Goal: Task Accomplishment & Management: Complete application form

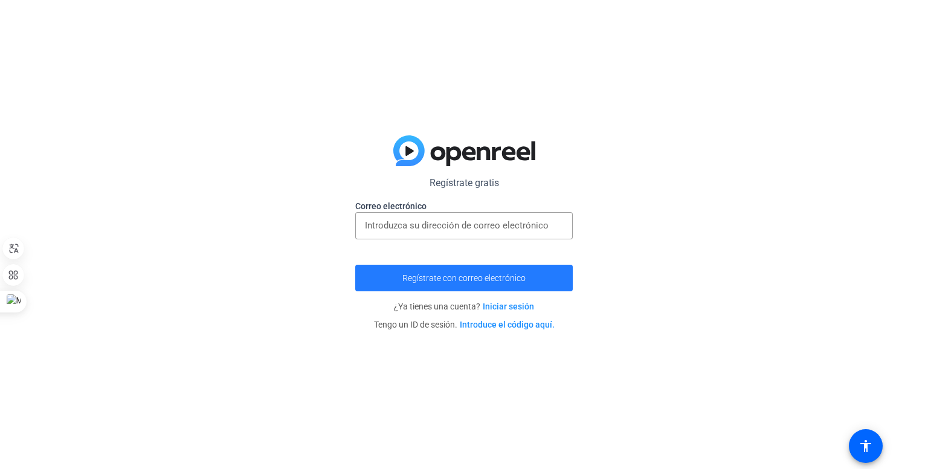
click at [480, 283] on span "submit" at bounding box center [464, 277] width 218 height 29
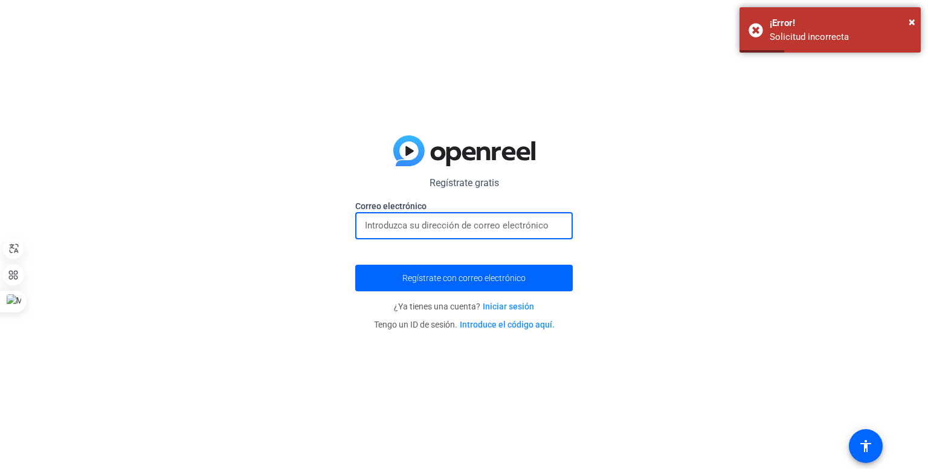
click at [473, 225] on input "email" at bounding box center [464, 225] width 198 height 15
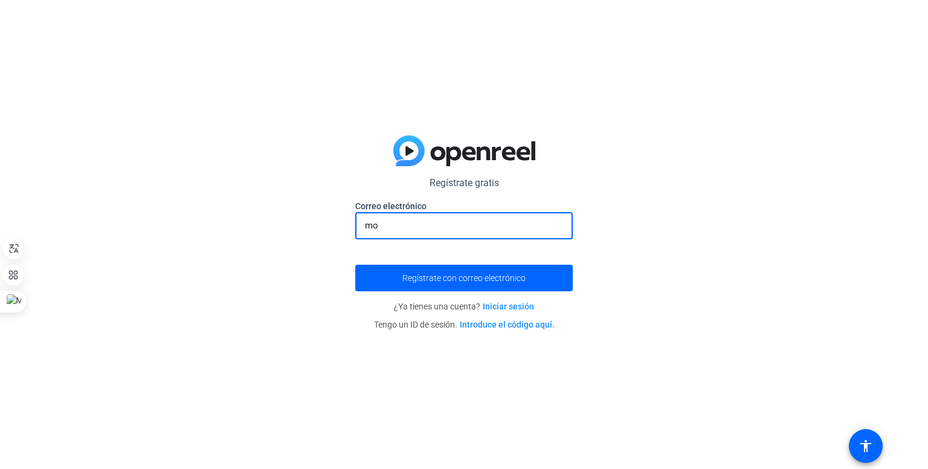
type input "m"
type input "i"
paste input "midodi5693@arqsis.com"
type input "midodi5693@arqsis.com"
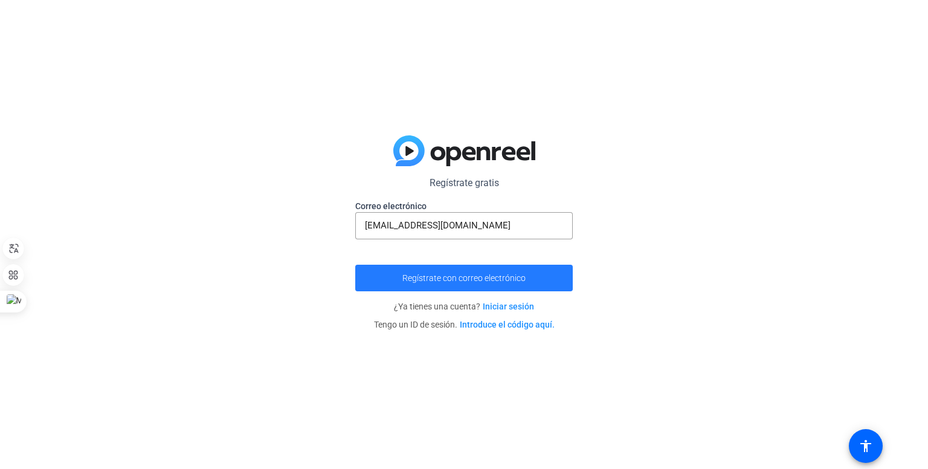
click at [490, 280] on font "Regístrate con correo electrónico" at bounding box center [463, 278] width 123 height 10
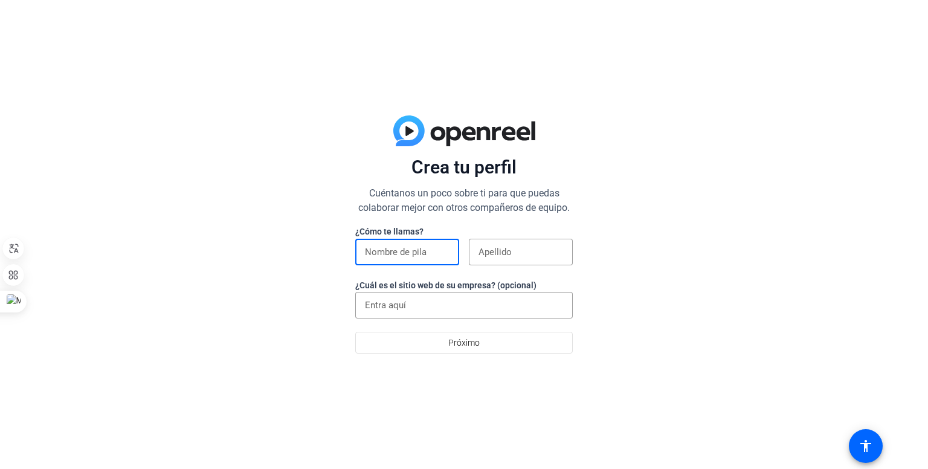
click at [418, 250] on input at bounding box center [407, 252] width 85 height 15
type input "[PERSON_NAME]"
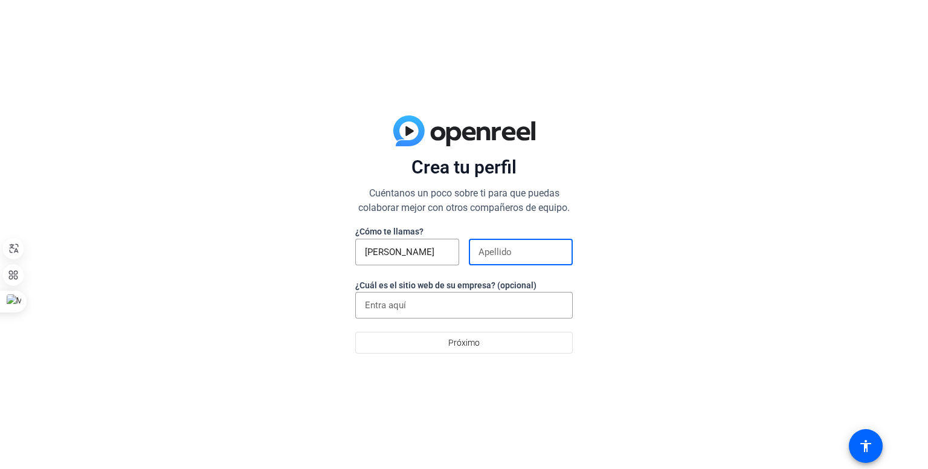
click at [504, 251] on input at bounding box center [521, 252] width 85 height 15
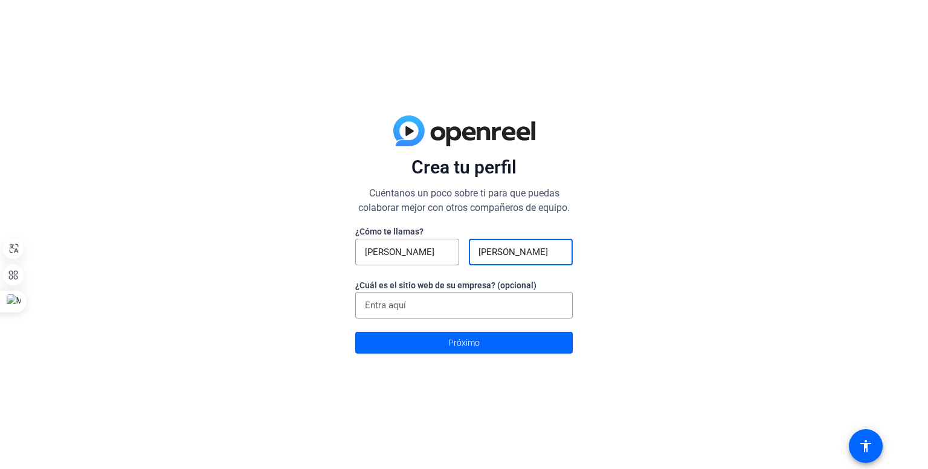
type input "[PERSON_NAME]"
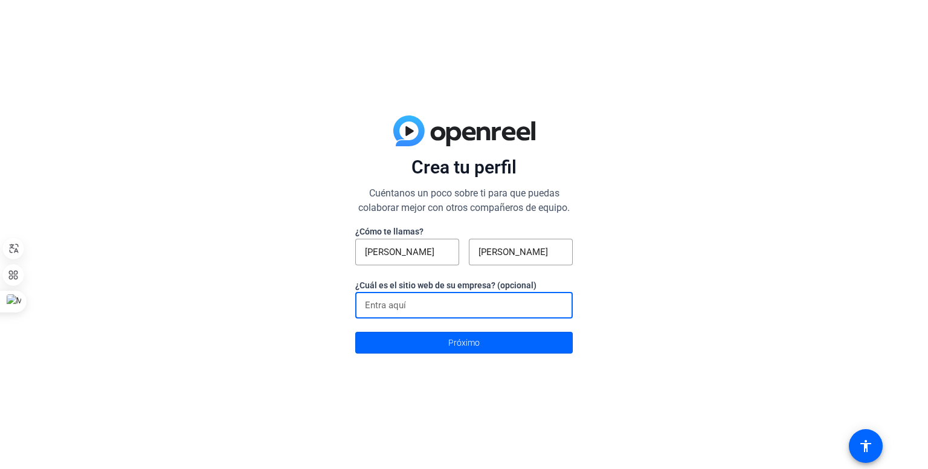
click at [479, 306] on input at bounding box center [464, 305] width 198 height 15
click at [471, 340] on font "Próximo" at bounding box center [463, 343] width 31 height 10
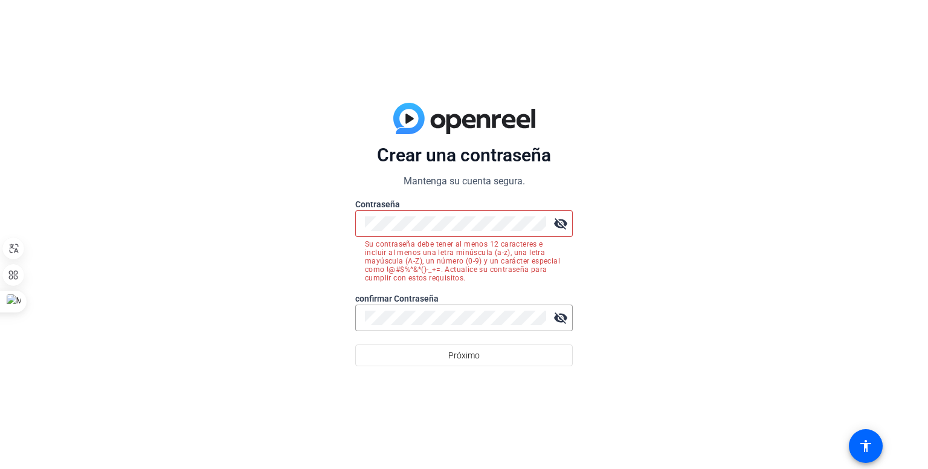
click at [663, 274] on div "Crear una contraseña Mantenga su cuenta segura. Contraseña visibility_off Su co…" at bounding box center [464, 234] width 928 height 469
click at [465, 358] on font "Próximo" at bounding box center [463, 355] width 31 height 10
click at [318, 225] on div "Crear una contraseña Mantenga su cuenta segura. Contraseña visibility_off Su co…" at bounding box center [464, 234] width 928 height 469
click at [674, 305] on div "Crear una contraseña Mantenga su cuenta segura. Contraseña visibility_off Su co…" at bounding box center [464, 234] width 928 height 469
click at [305, 218] on div "Crear una contraseña Mantenga su cuenta segura. Contraseña visibility_off Su co…" at bounding box center [464, 234] width 928 height 469
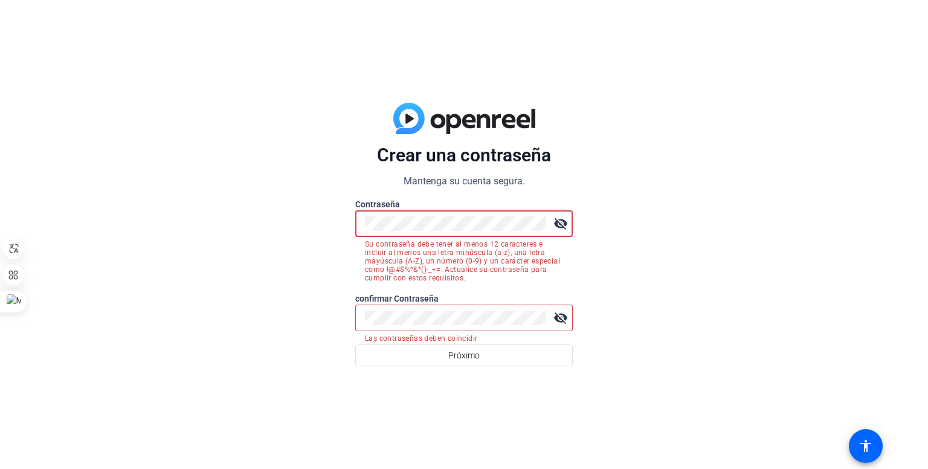
click at [324, 221] on div "Crear una contraseña Mantenga su cuenta segura. Contraseña visibility_off Su co…" at bounding box center [464, 234] width 928 height 469
click at [292, 317] on div "Crear una contraseña Mantenga su cuenta segura. Contraseña visibility_off Su co…" at bounding box center [464, 234] width 928 height 469
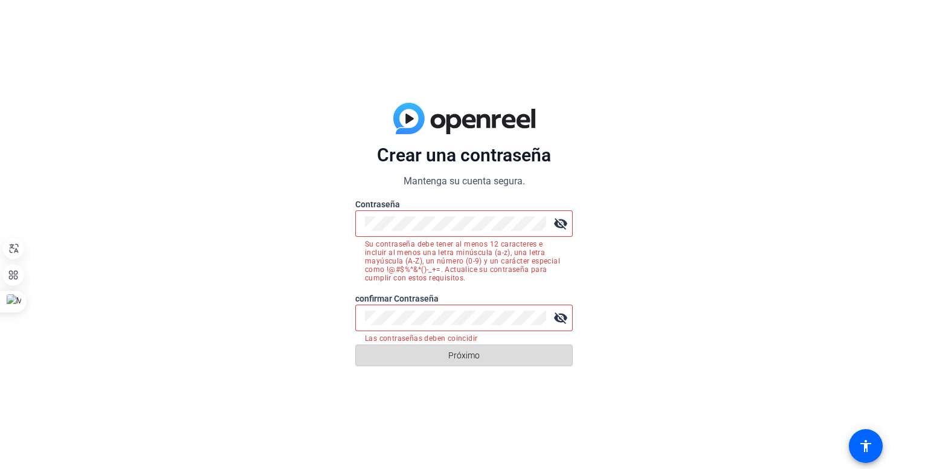
click at [399, 359] on span at bounding box center [464, 355] width 216 height 29
click at [473, 353] on font "Próximo" at bounding box center [463, 355] width 31 height 10
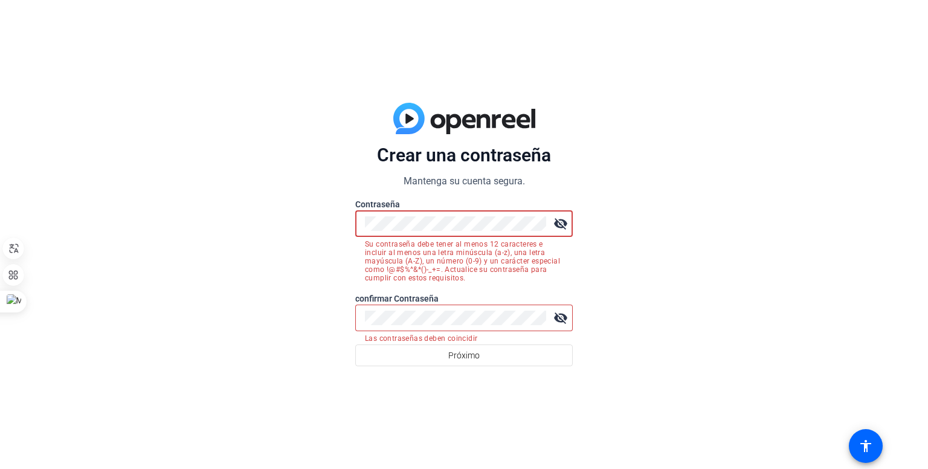
click at [344, 216] on div "Crear una contraseña Mantenga su cuenta segura. Contraseña visibility_off Su co…" at bounding box center [464, 234] width 928 height 469
click at [318, 286] on div "Crear una contraseña Mantenga su cuenta segura. Contraseña visibility_off Su co…" at bounding box center [464, 234] width 928 height 469
click at [300, 221] on div "Crear una contraseña Mantenga su cuenta segura. Contraseña visibility_off Su co…" at bounding box center [464, 234] width 928 height 469
click at [338, 224] on div "Crear una contraseña Mantenga su cuenta segura. Contraseña visibility_off Su co…" at bounding box center [464, 234] width 928 height 469
click at [561, 224] on mat-icon "visibility_off" at bounding box center [561, 223] width 24 height 24
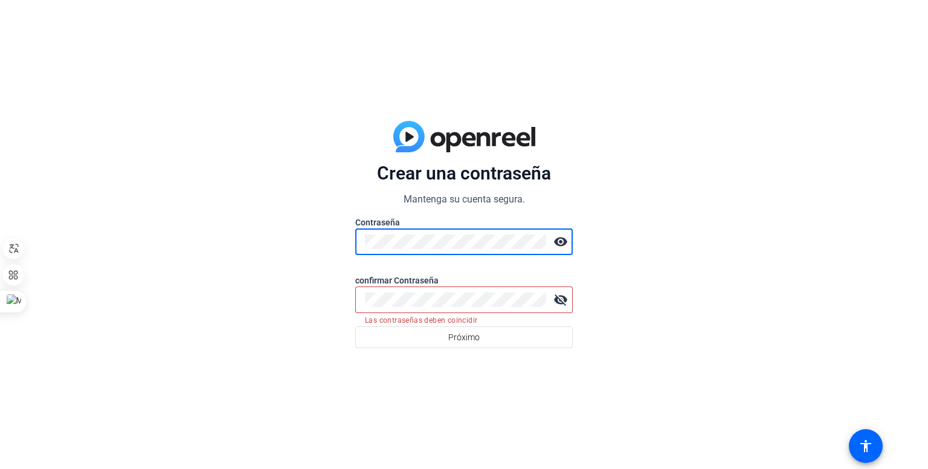
click at [331, 256] on div "Crear una contraseña Mantenga su cuenta segura. Contraseña visibility confirmar…" at bounding box center [464, 234] width 928 height 469
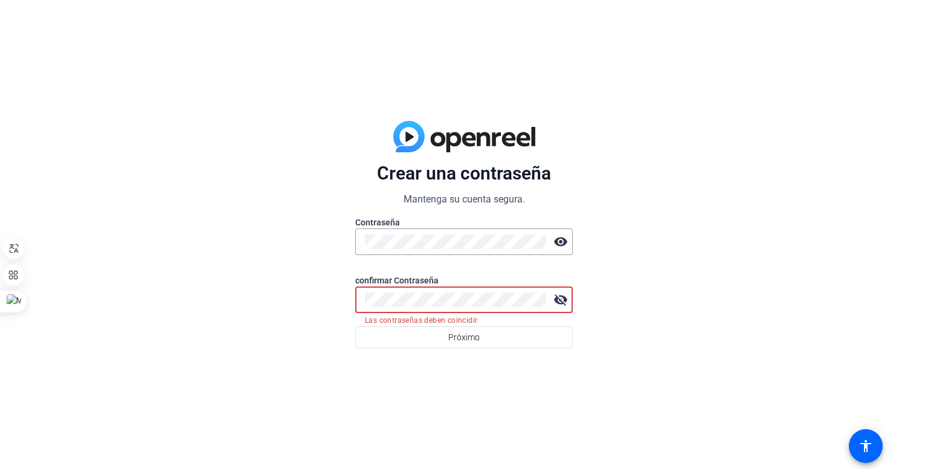
click at [355, 296] on div "visibility_off" at bounding box center [464, 299] width 218 height 27
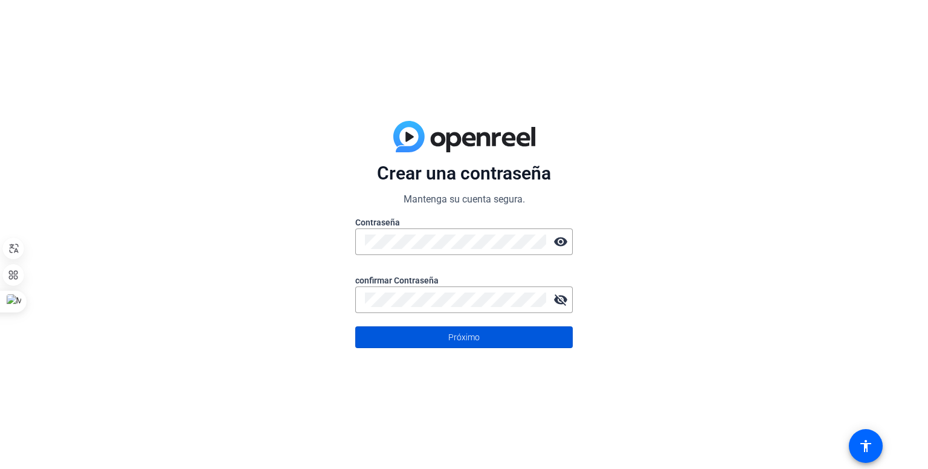
click at [412, 338] on span at bounding box center [464, 337] width 216 height 29
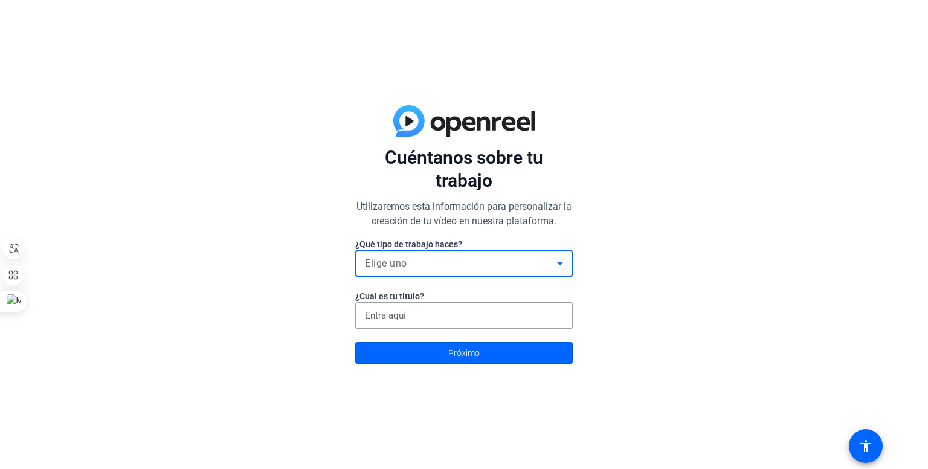
click at [474, 265] on div "Elige uno" at bounding box center [461, 263] width 192 height 15
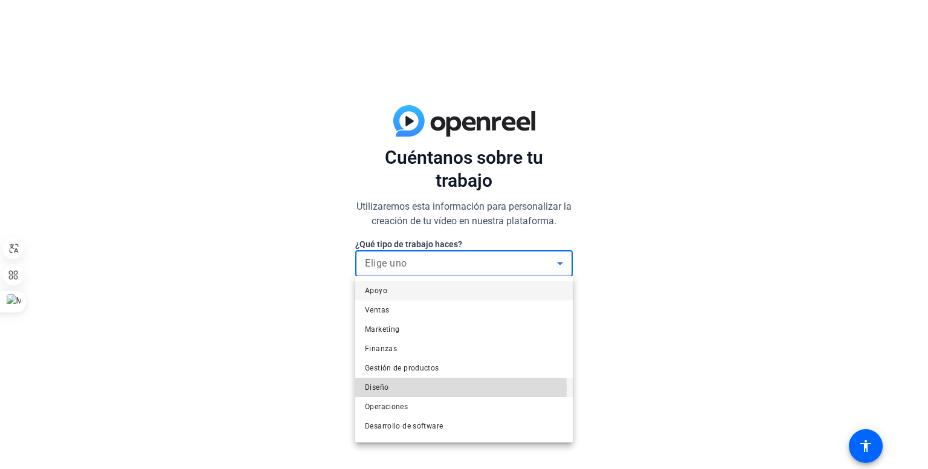
click at [400, 389] on mat-option "Diseño" at bounding box center [464, 387] width 218 height 19
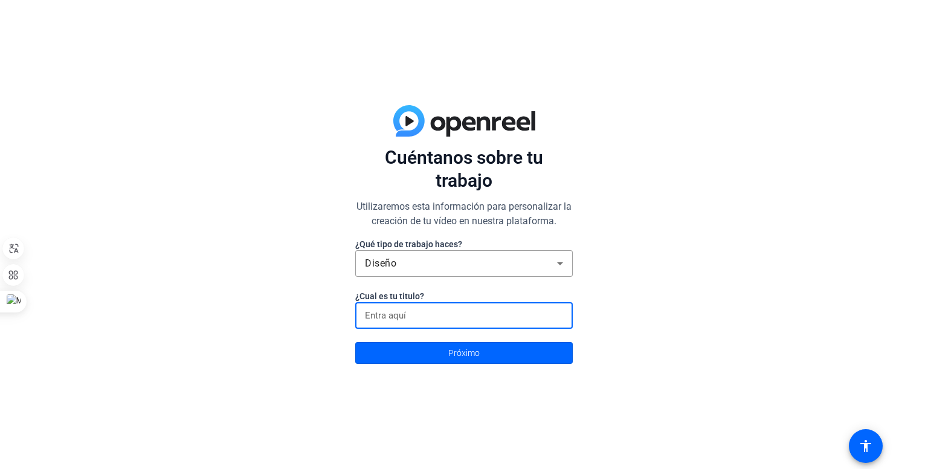
click at [453, 312] on input at bounding box center [464, 315] width 198 height 15
type input "E"
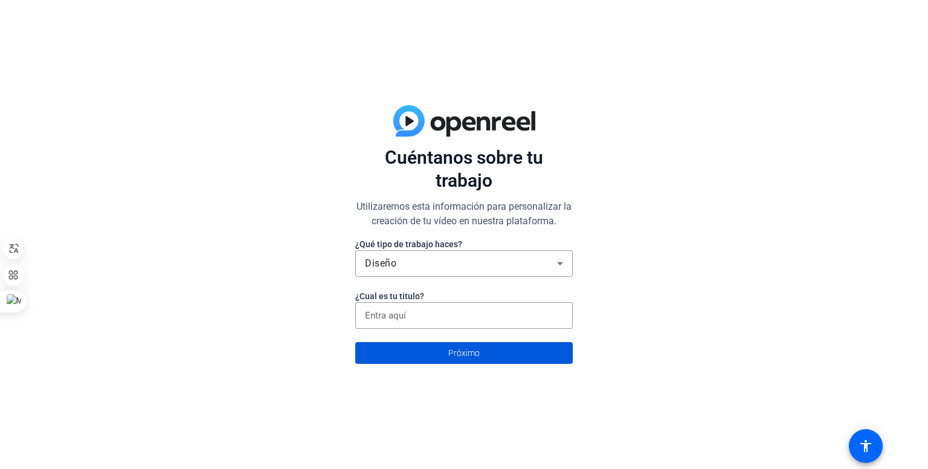
click at [463, 353] on font "Próximo" at bounding box center [463, 353] width 31 height 10
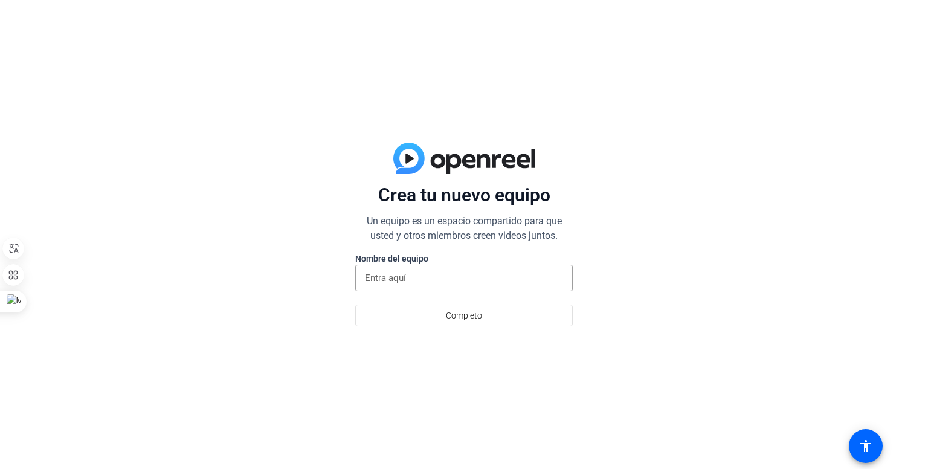
click at [467, 291] on div at bounding box center [464, 297] width 218 height 13
click at [471, 311] on font "Completo" at bounding box center [464, 316] width 36 height 10
click at [465, 280] on input at bounding box center [464, 278] width 198 height 15
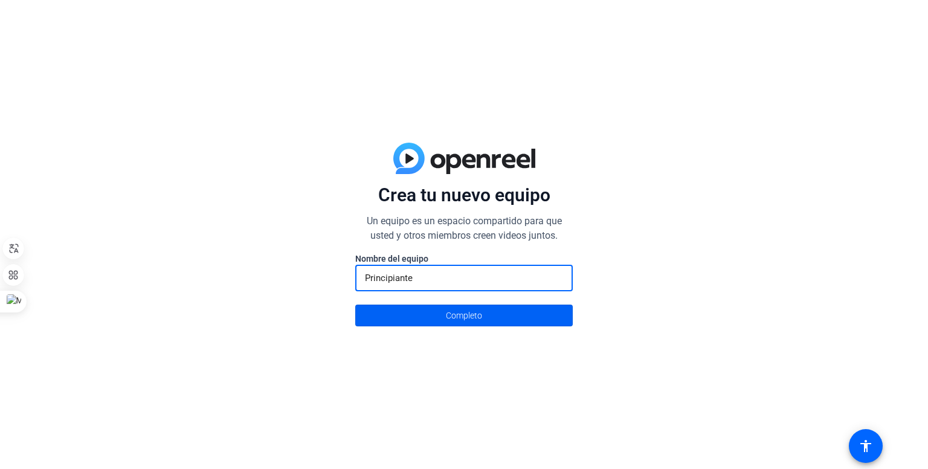
type input "Principiante"
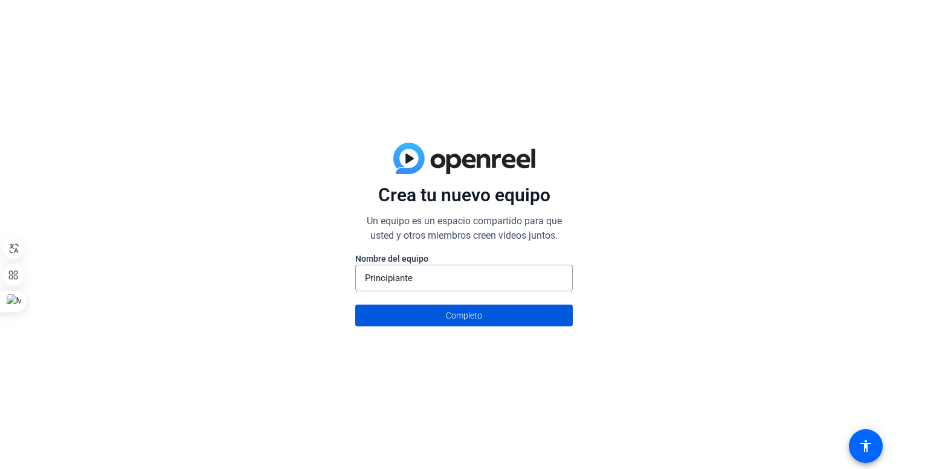
click at [473, 317] on font "Completo" at bounding box center [464, 316] width 36 height 10
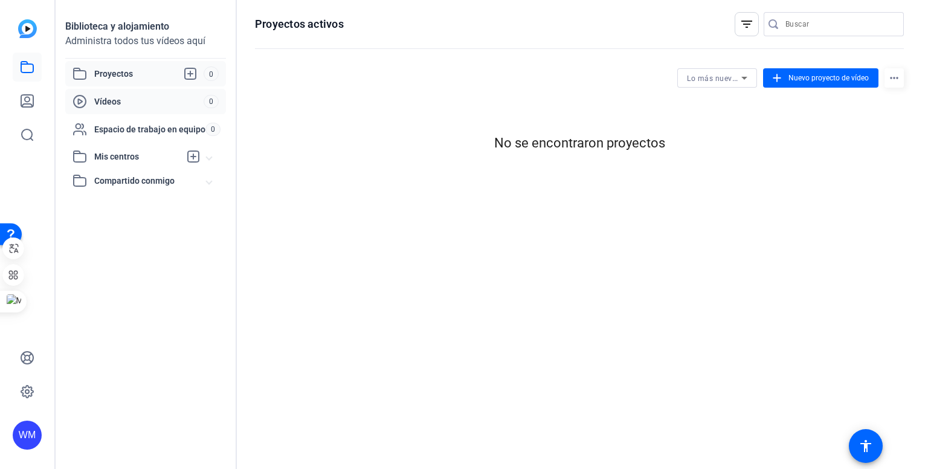
click at [118, 102] on font "Vídeos" at bounding box center [107, 102] width 27 height 10
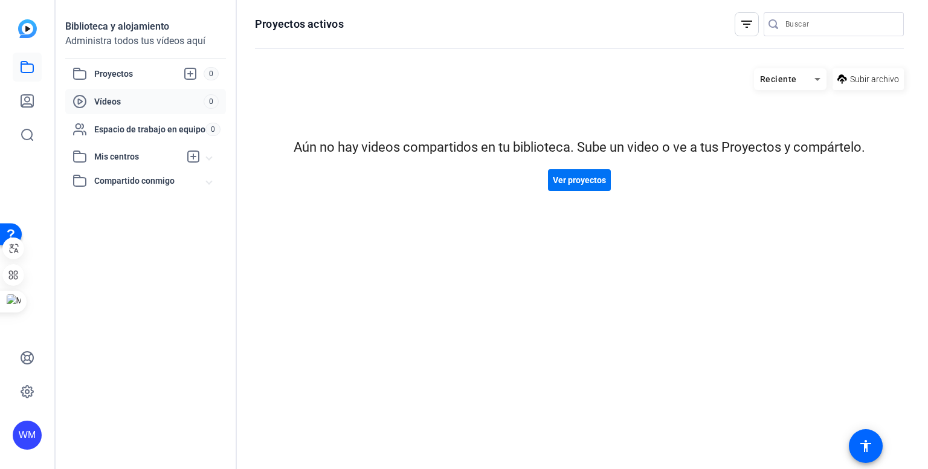
click at [560, 176] on font "Ver proyectos" at bounding box center [579, 180] width 53 height 10
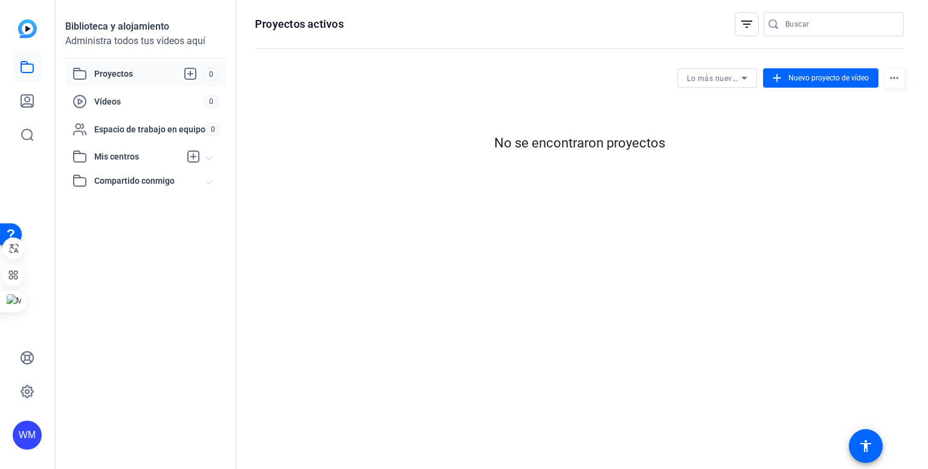
click at [126, 74] on font "Proyectos" at bounding box center [113, 74] width 39 height 10
click at [131, 132] on font "Espacio de trabajo en equipo" at bounding box center [149, 129] width 111 height 10
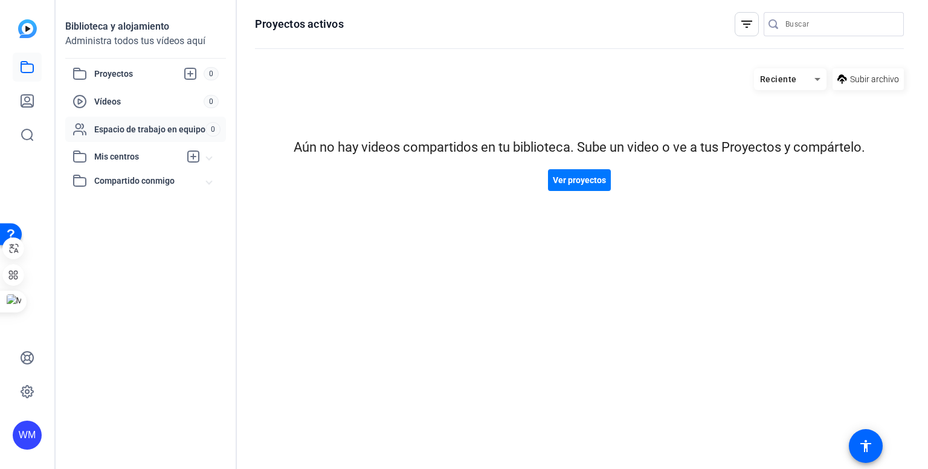
click at [120, 163] on span "Mis centros" at bounding box center [137, 156] width 86 height 13
click at [196, 157] on icon at bounding box center [193, 156] width 15 height 15
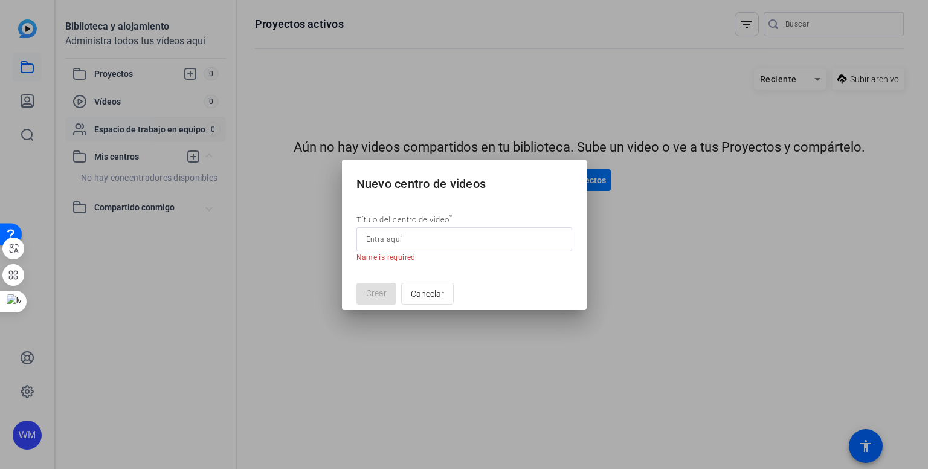
click at [140, 205] on div at bounding box center [464, 234] width 928 height 469
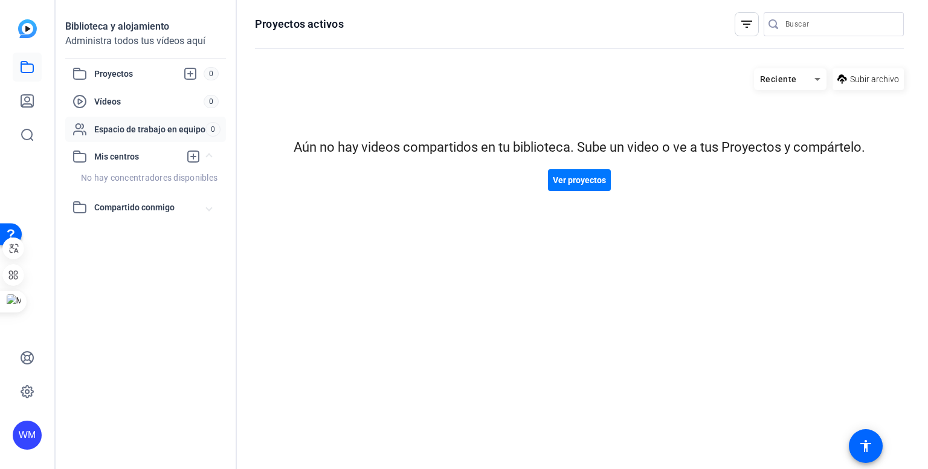
click at [140, 205] on font "Compartido conmigo" at bounding box center [134, 207] width 80 height 10
click at [35, 32] on img at bounding box center [27, 28] width 19 height 19
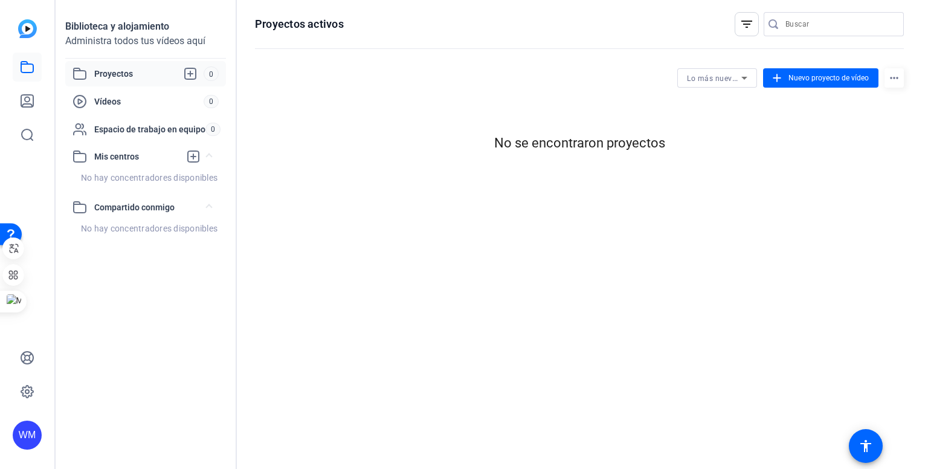
click at [108, 33] on div "Biblioteca y alojamiento" at bounding box center [145, 26] width 161 height 15
